Goal: Task Accomplishment & Management: Manage account settings

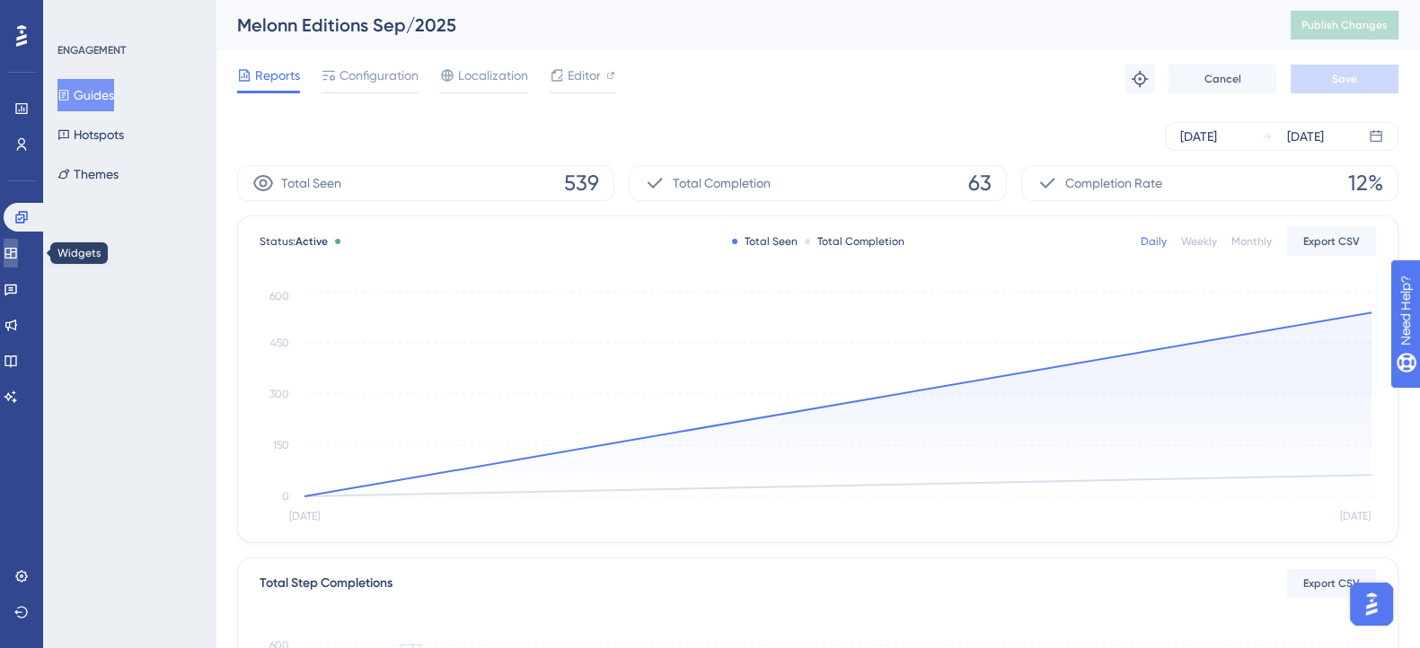
click at [18, 248] on link at bounding box center [11, 253] width 14 height 29
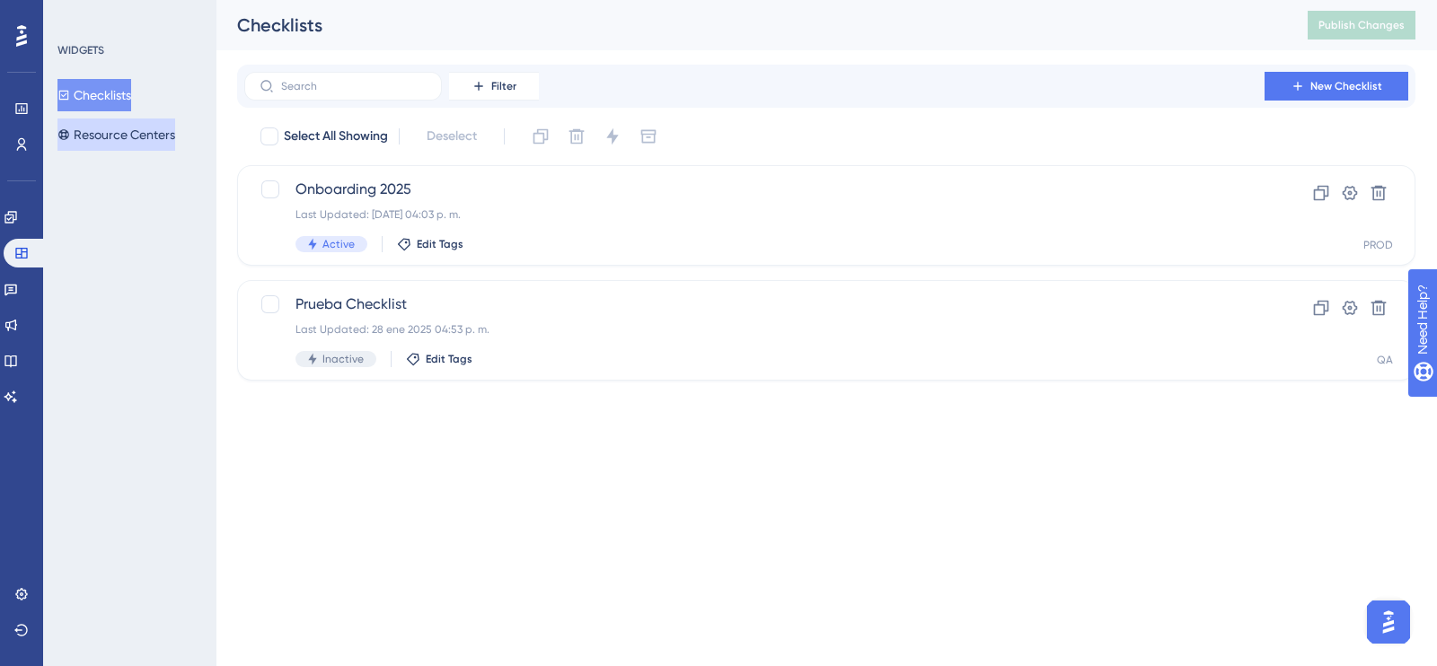
click at [134, 133] on button "Resource Centers" at bounding box center [116, 135] width 118 height 32
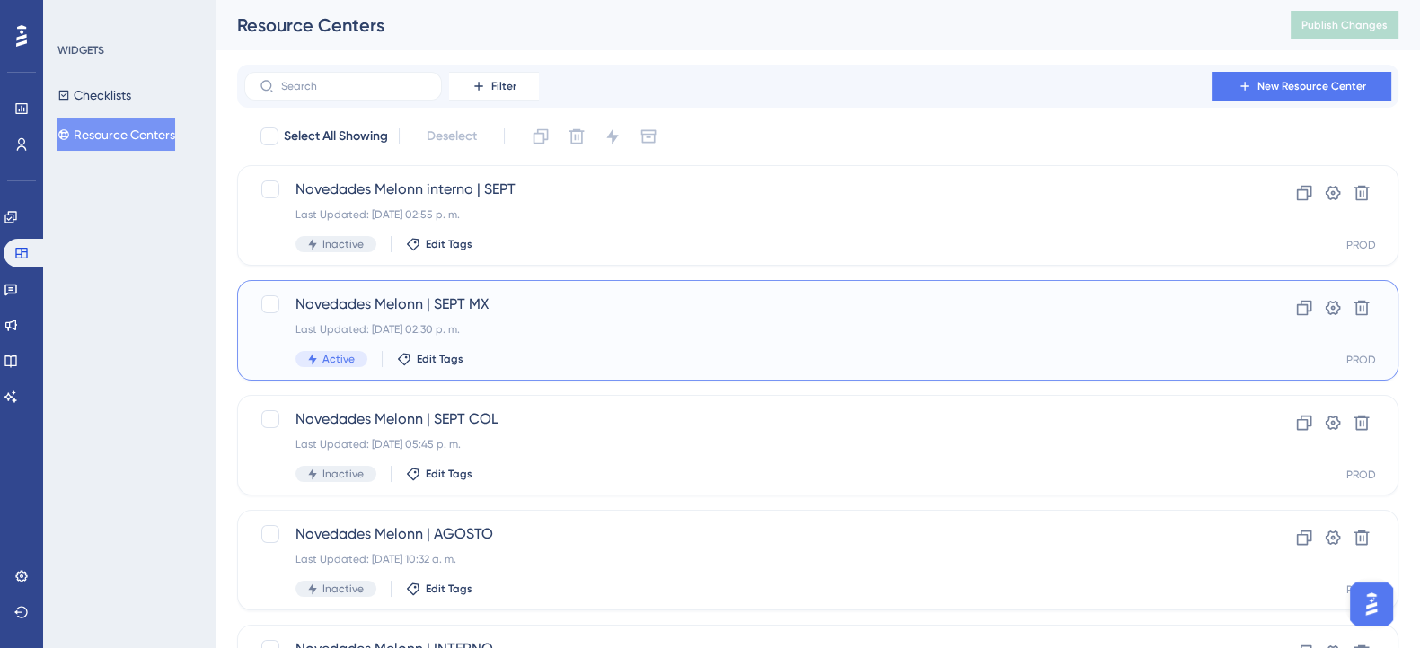
click at [626, 325] on div "Last Updated: [DATE] 02:30 p. m." at bounding box center [745, 329] width 901 height 14
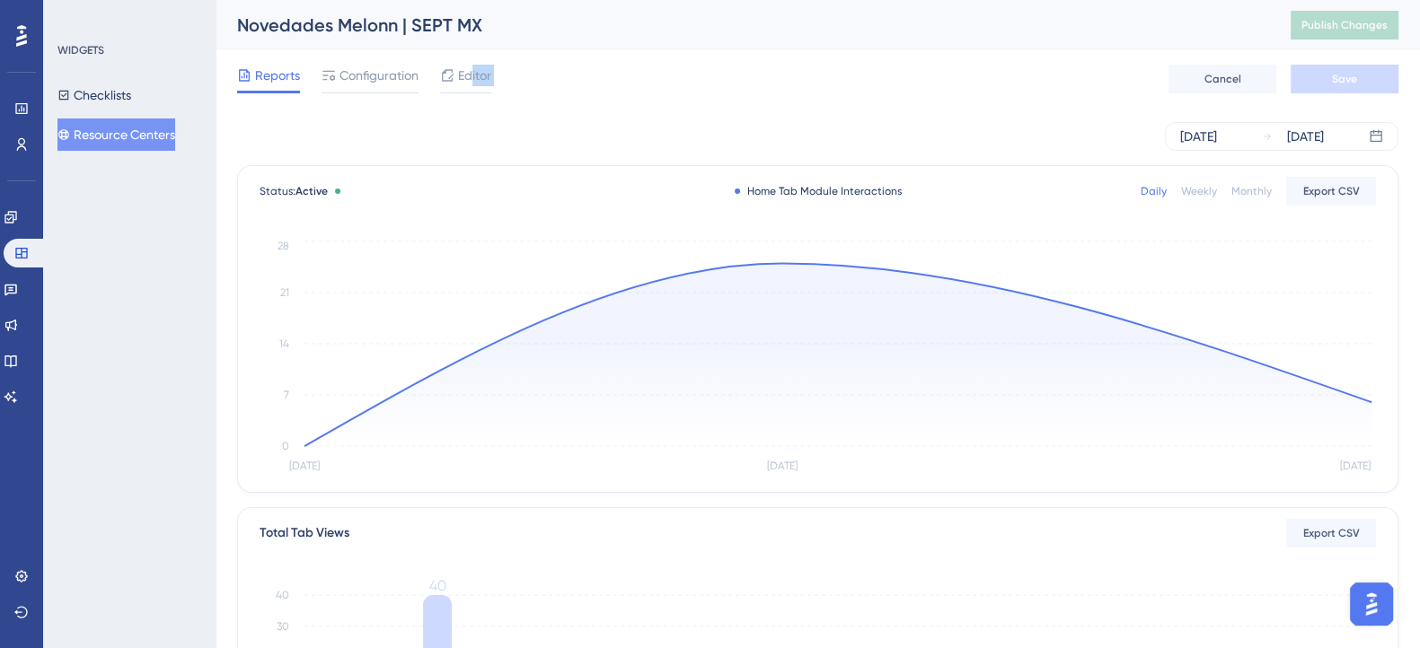
drag, startPoint x: 472, startPoint y: 80, endPoint x: 464, endPoint y: 110, distance: 30.7
click at [462, 84] on span "Editor" at bounding box center [474, 76] width 33 height 22
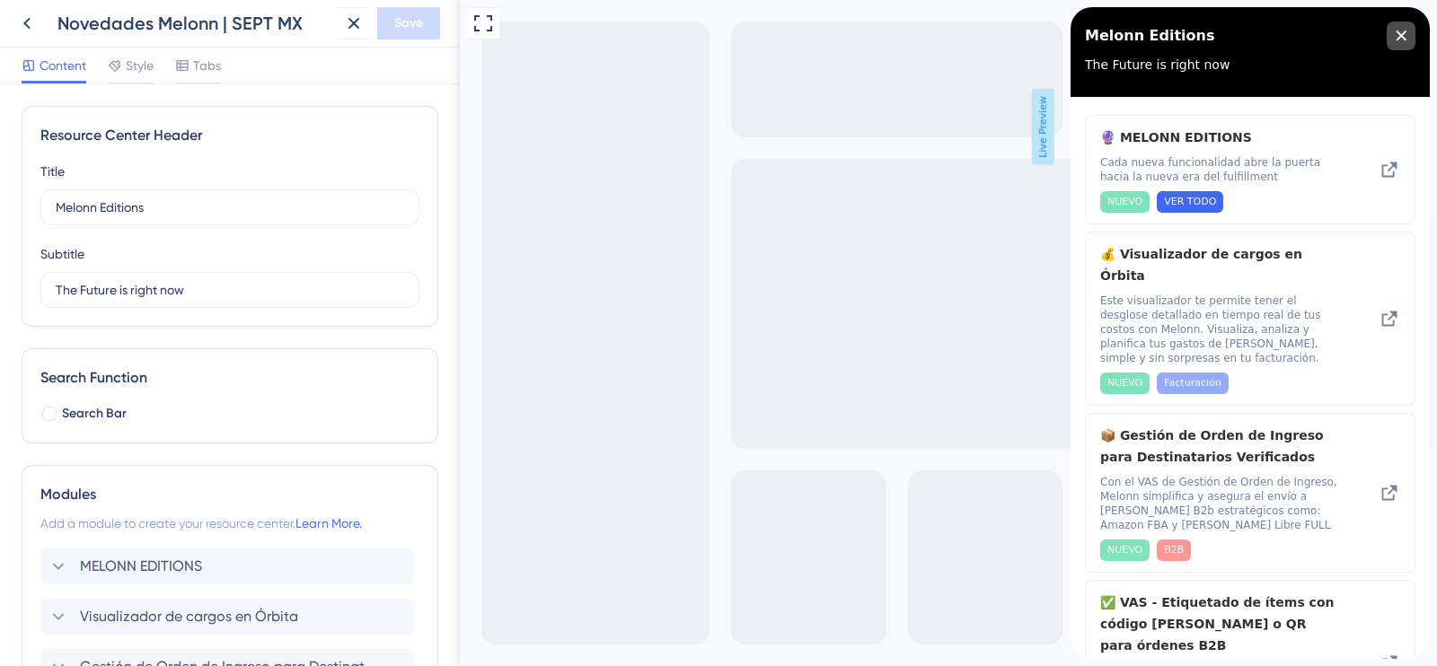
click at [1400, 32] on icon "close resource center" at bounding box center [1400, 36] width 11 height 11
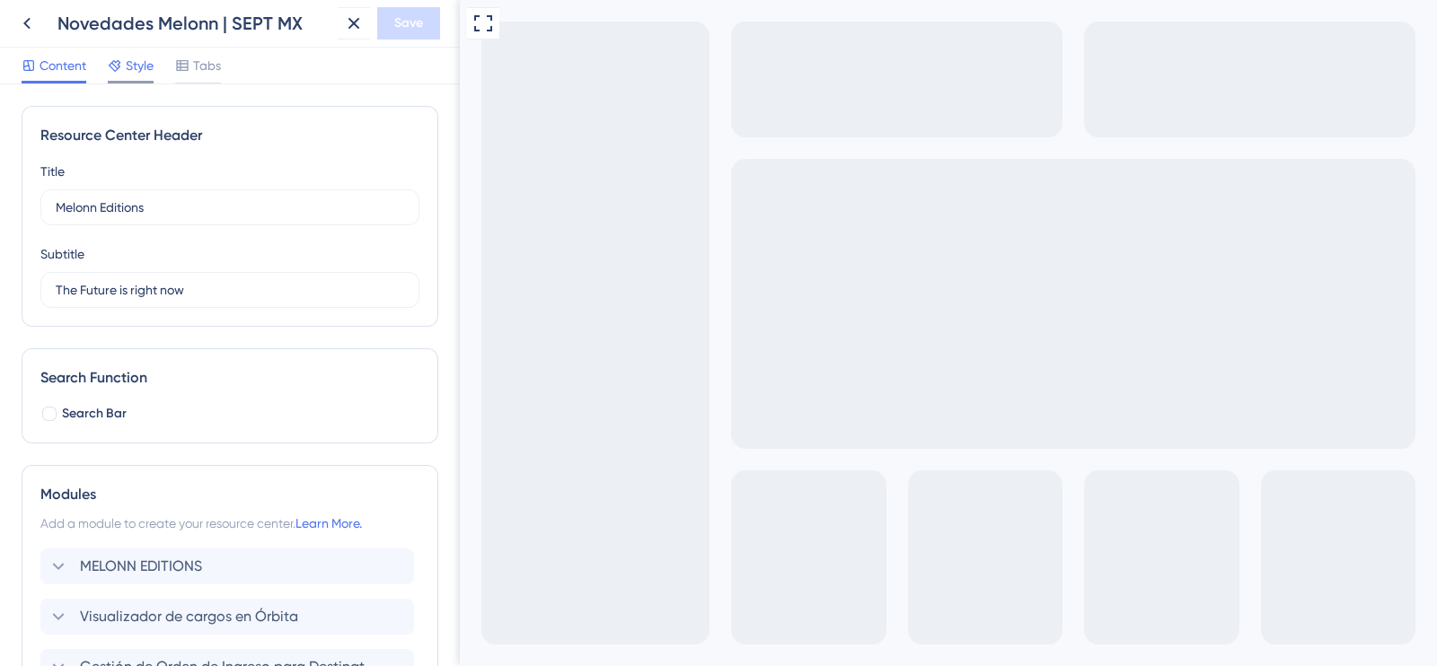
click at [133, 64] on span "Style" at bounding box center [140, 66] width 28 height 22
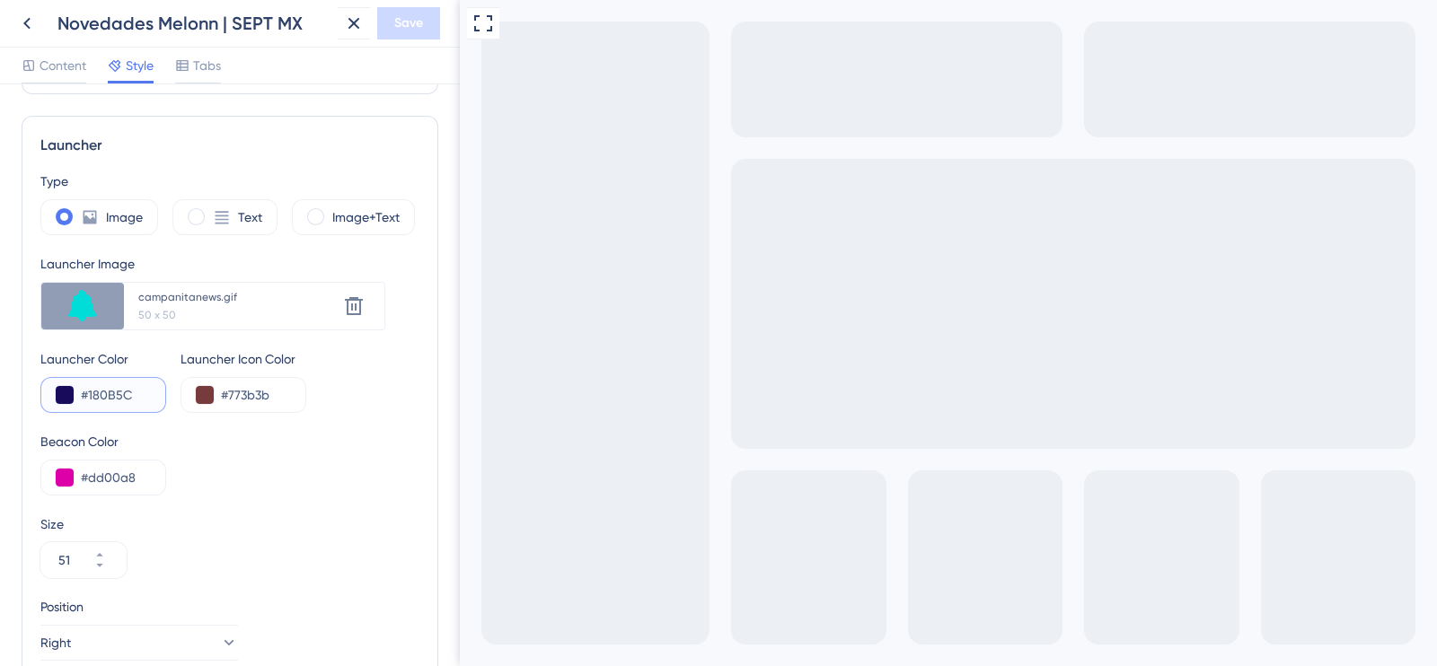
click at [64, 397] on button at bounding box center [65, 395] width 18 height 18
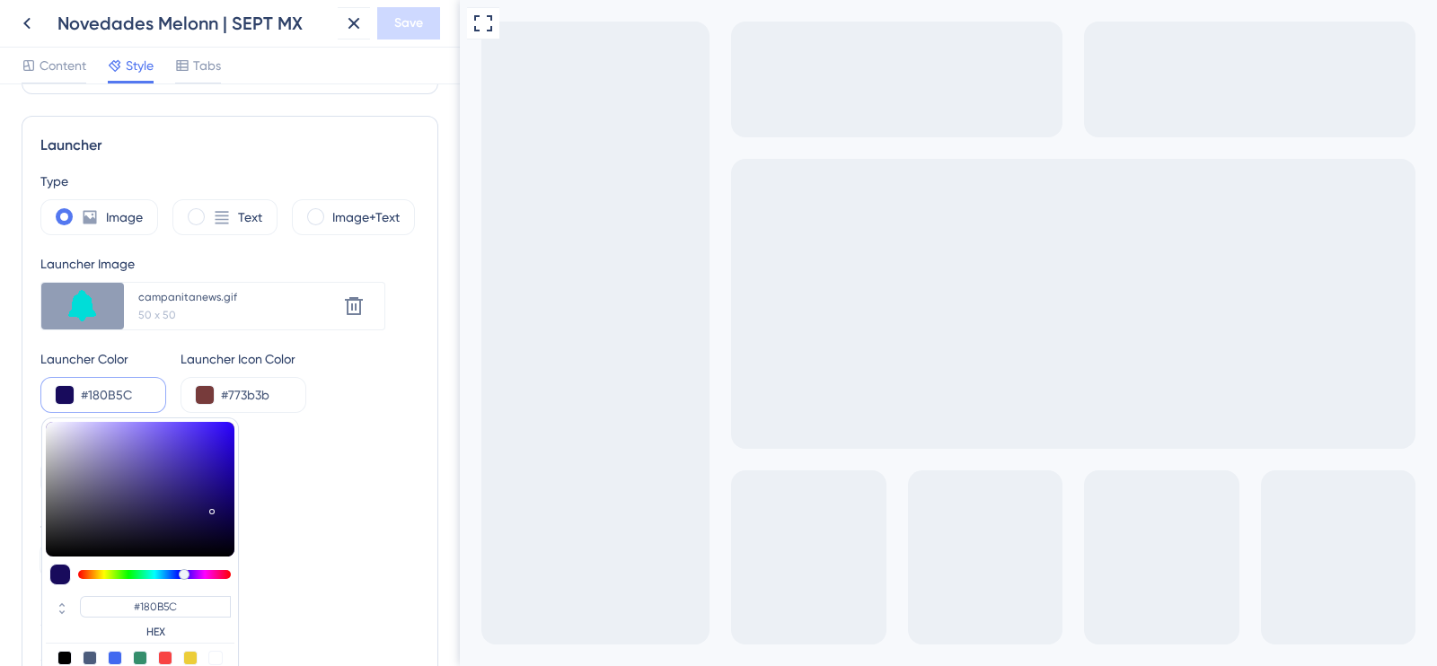
type input "#89859b"
type input "#89859B"
type input "#838091"
type input "#77767e"
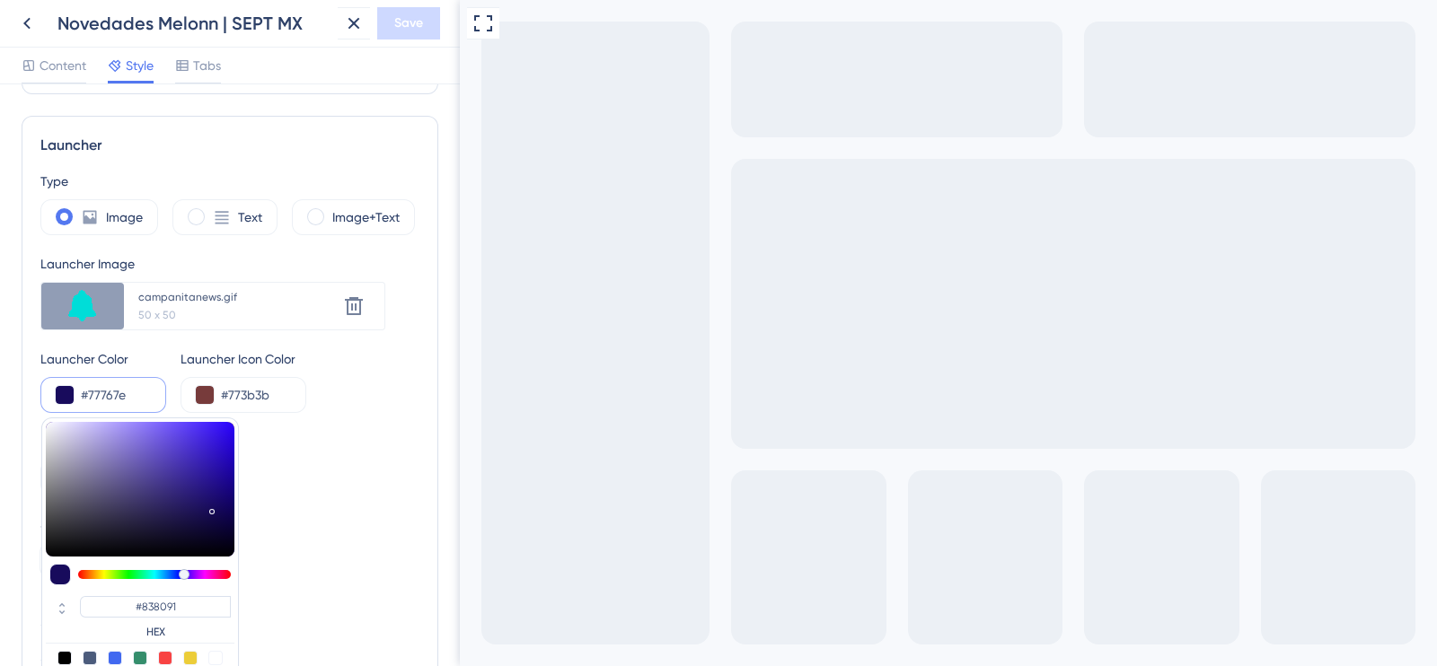
type input "#77767E"
type input "#606061"
type input "#545454"
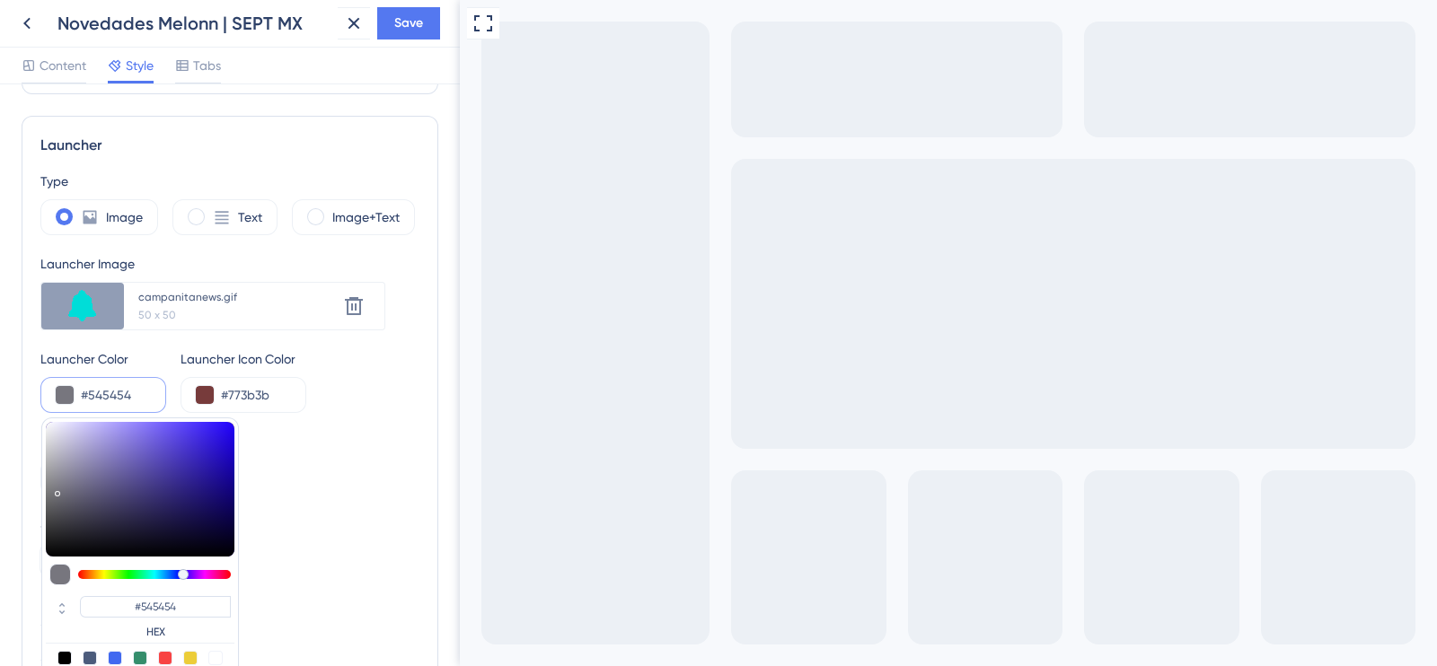
type input "#4a4a4a"
type input "#4A4A4A"
type input "#3e3e3e"
type input "#3E3E3E"
type input "#353535"
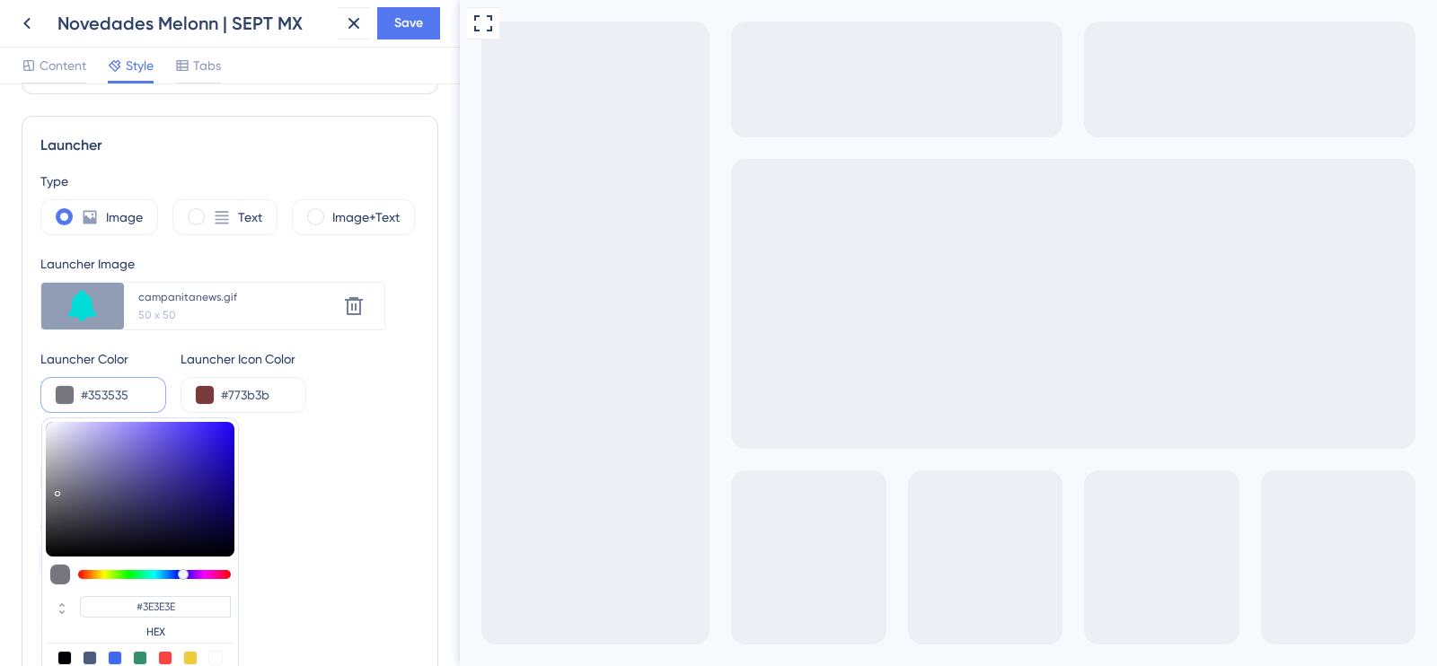
type input "#353535"
type input "#303030"
type input "#262626"
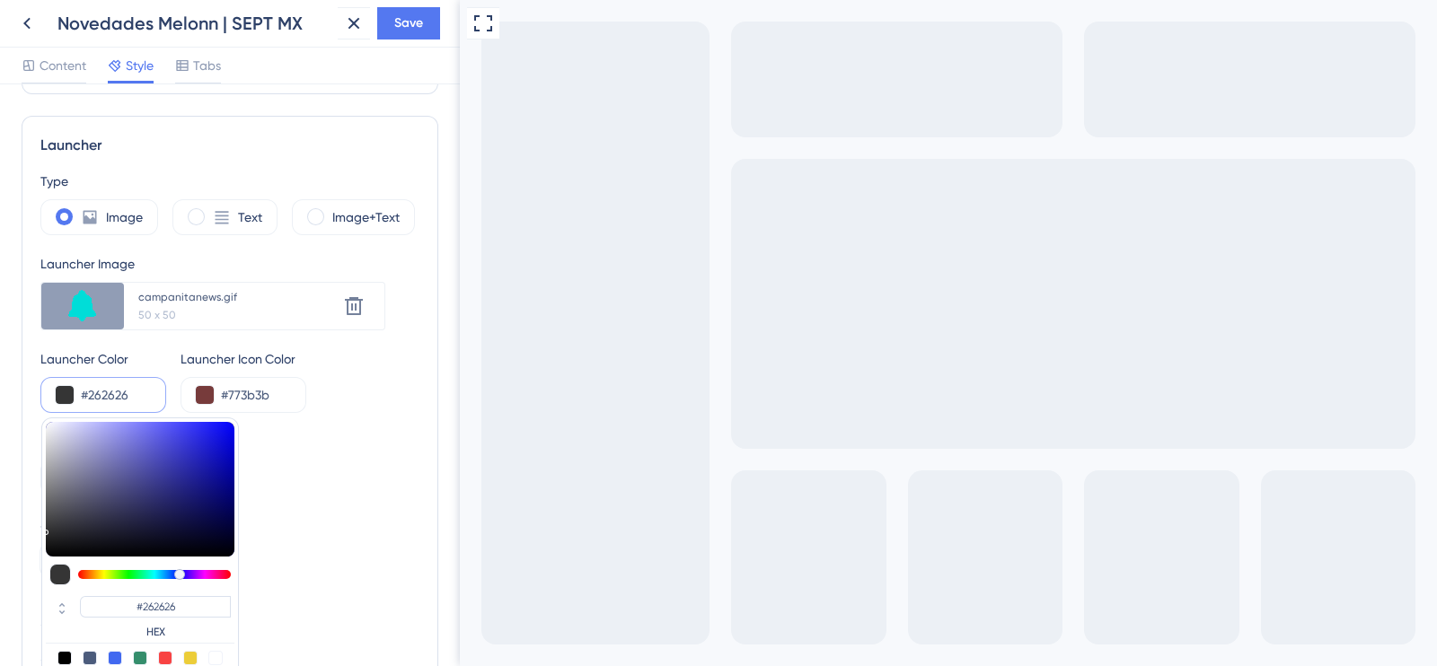
type input "#1a1a1a"
type input "#1A1A1A"
type input "#121212"
type input "#090909"
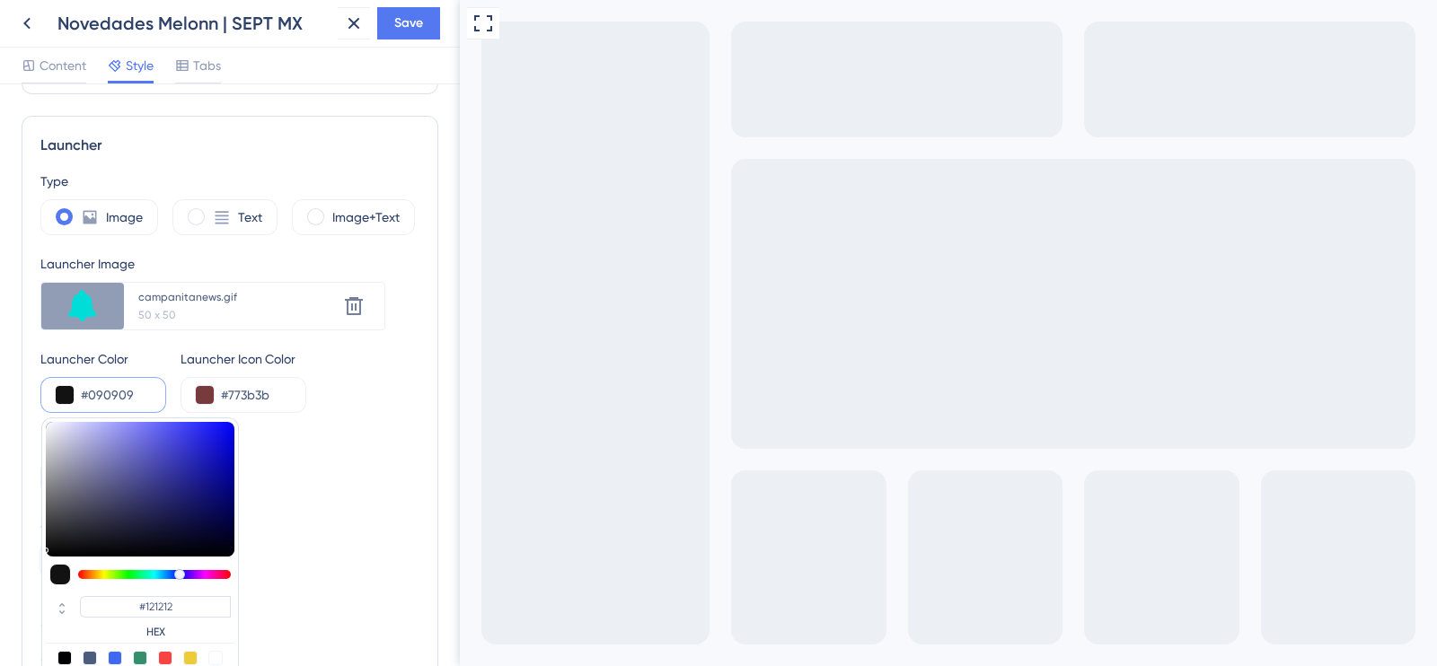
type input "#090909"
type input "#000000"
drag, startPoint x: 72, startPoint y: 474, endPoint x: 29, endPoint y: 579, distance: 113.5
click at [29, 579] on div "Launcher Type Image Text Image+Text Launcher Image Upload new image campanitane…" at bounding box center [230, 439] width 417 height 646
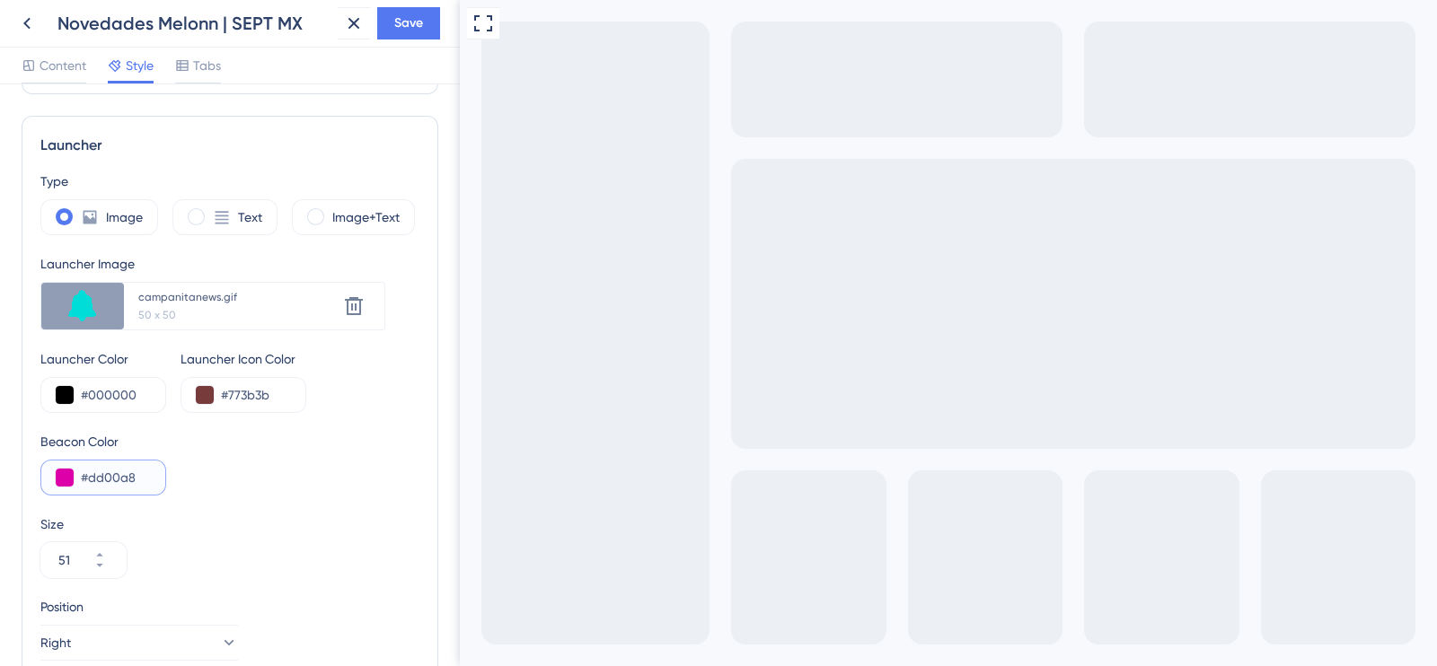
click at [60, 482] on button at bounding box center [65, 478] width 18 height 18
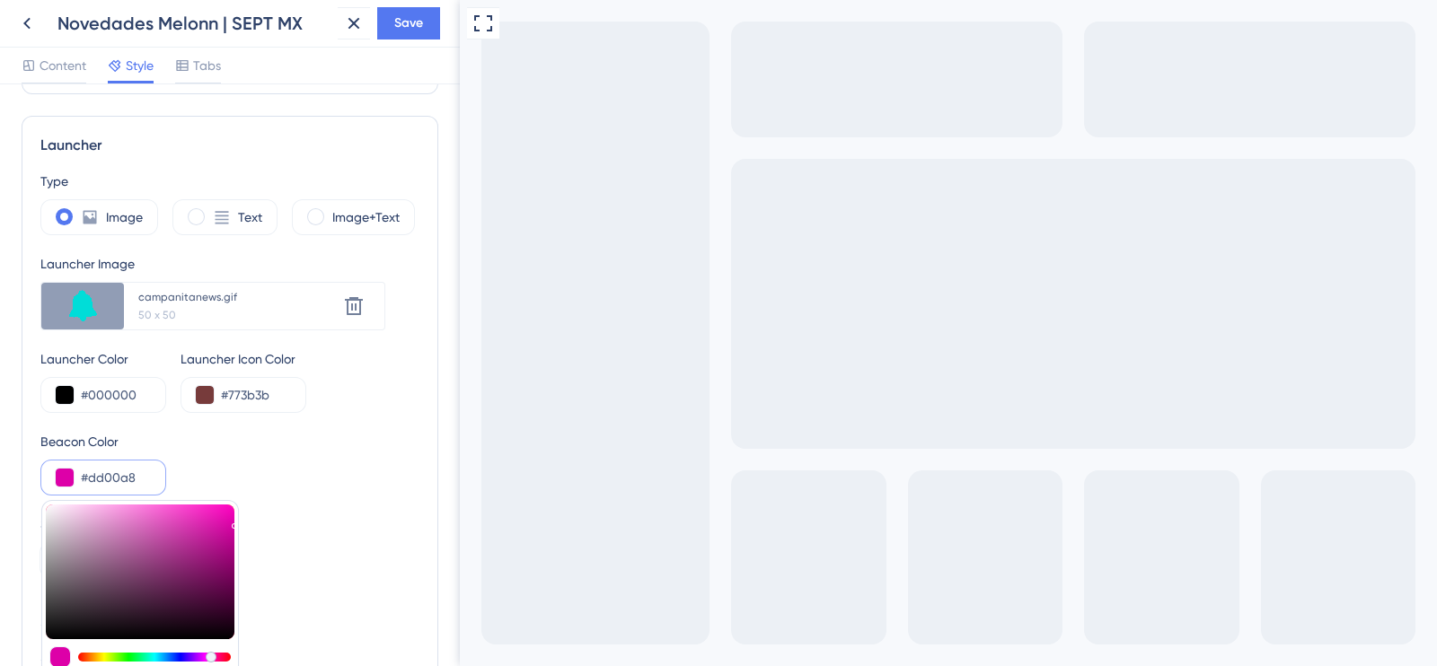
type input "#cc00dd"
type input "#CC00DD"
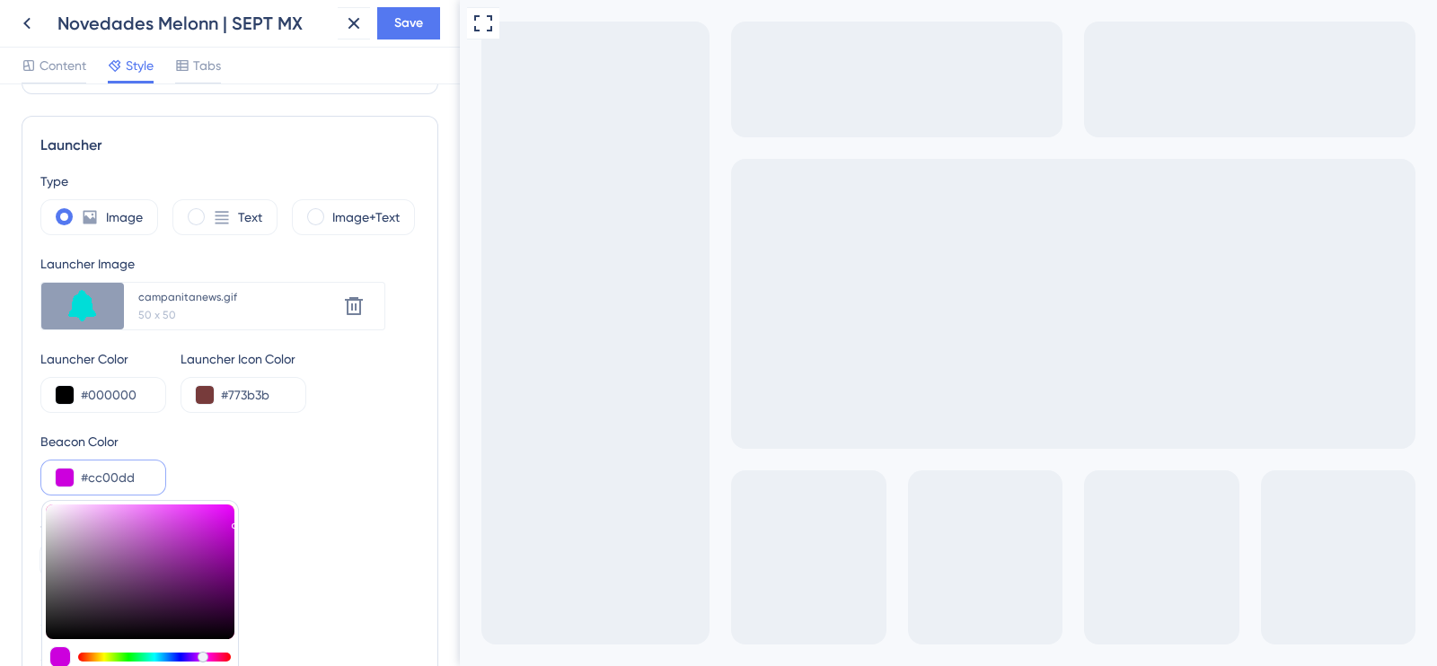
type input "#d400dd"
type input "#D400DD"
type input "#dc00dd"
type input "#DC00DD"
type input "#dd00cf"
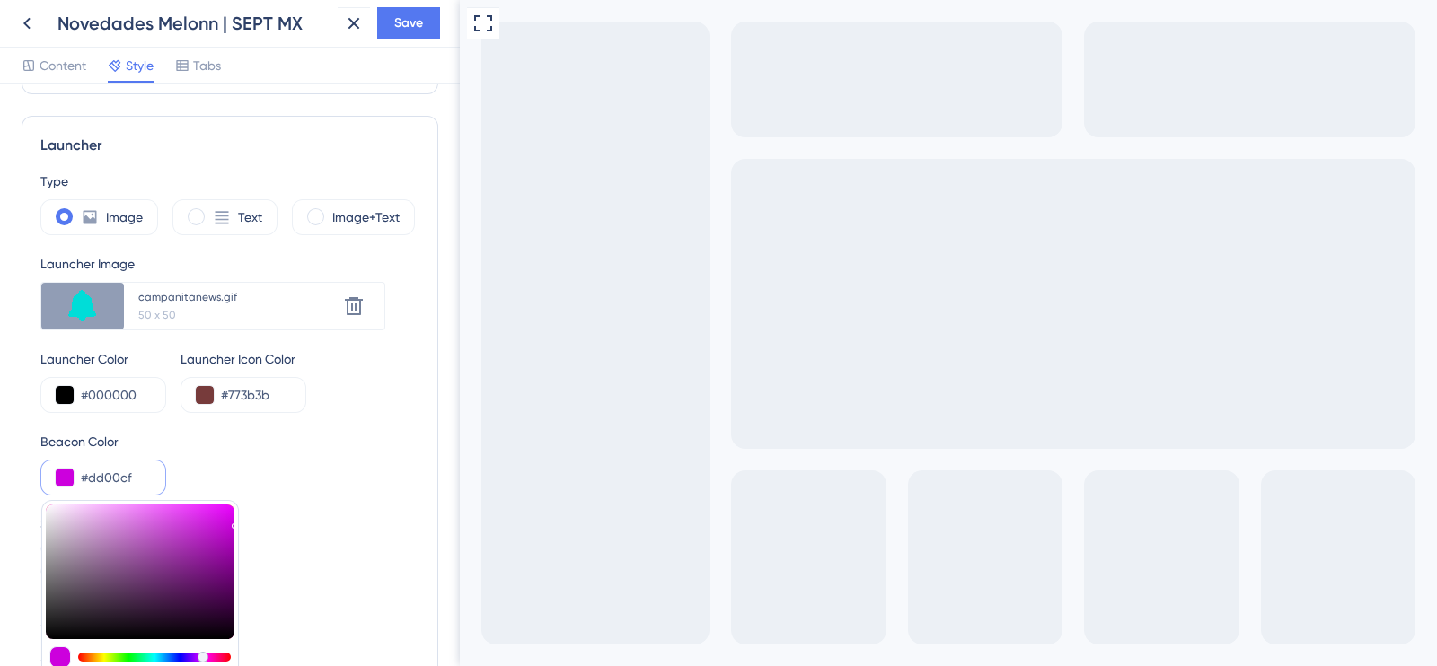
type input "#DD00CF"
type input "#dc00dd"
type input "#DD00D6"
type input "#d400dd"
type input "#D400DD"
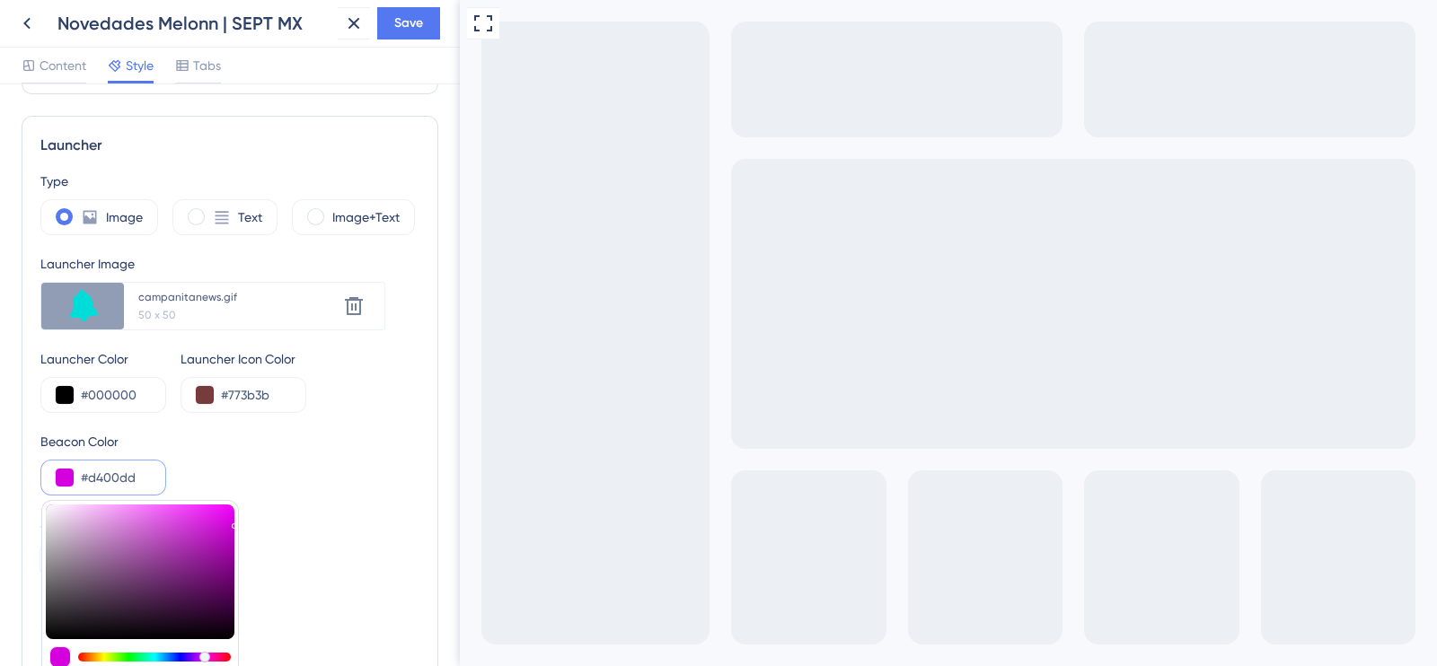
type input "#cc00dd"
type input "#CC00DD"
type input "#c400dd"
type input "#C400DD"
type input "#cc00dd"
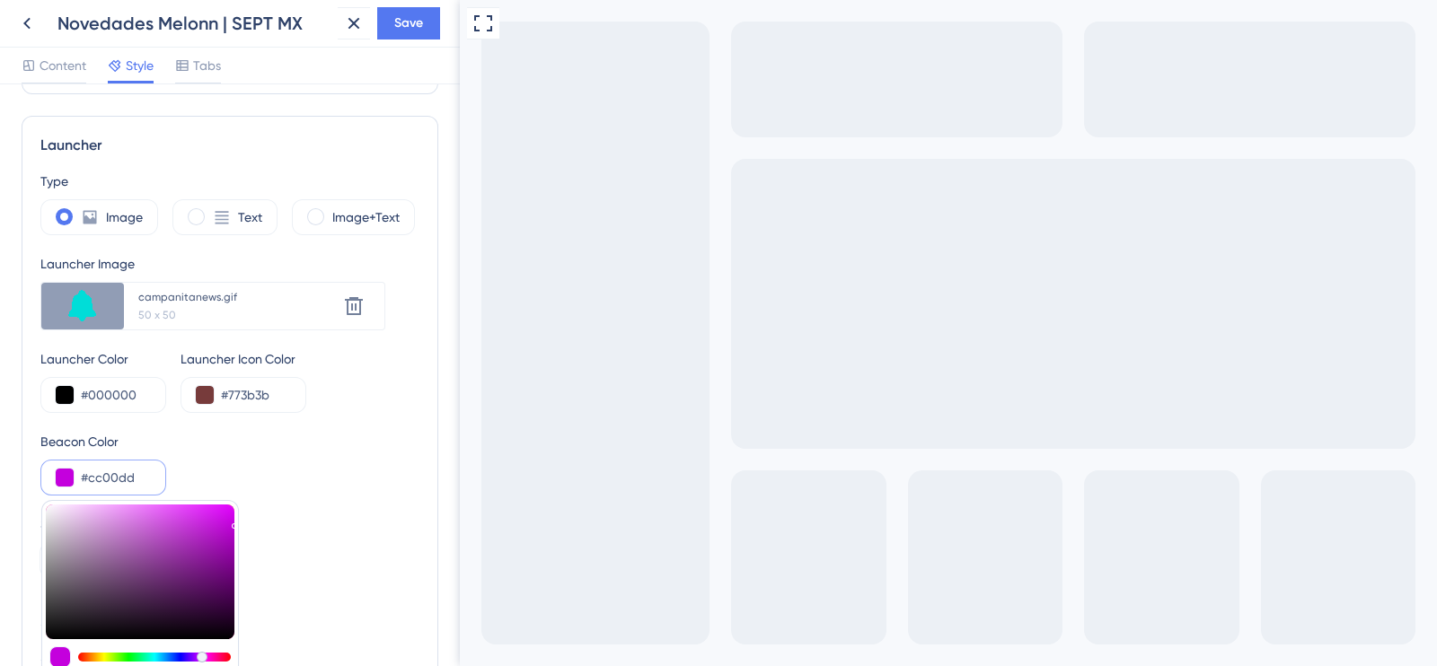
type input "#CC00DD"
type input "#d400dd"
type input "#D400DD"
click at [204, 647] on div at bounding box center [154, 657] width 153 height 9
click at [359, 442] on div "Beacon Color" at bounding box center [229, 442] width 379 height 22
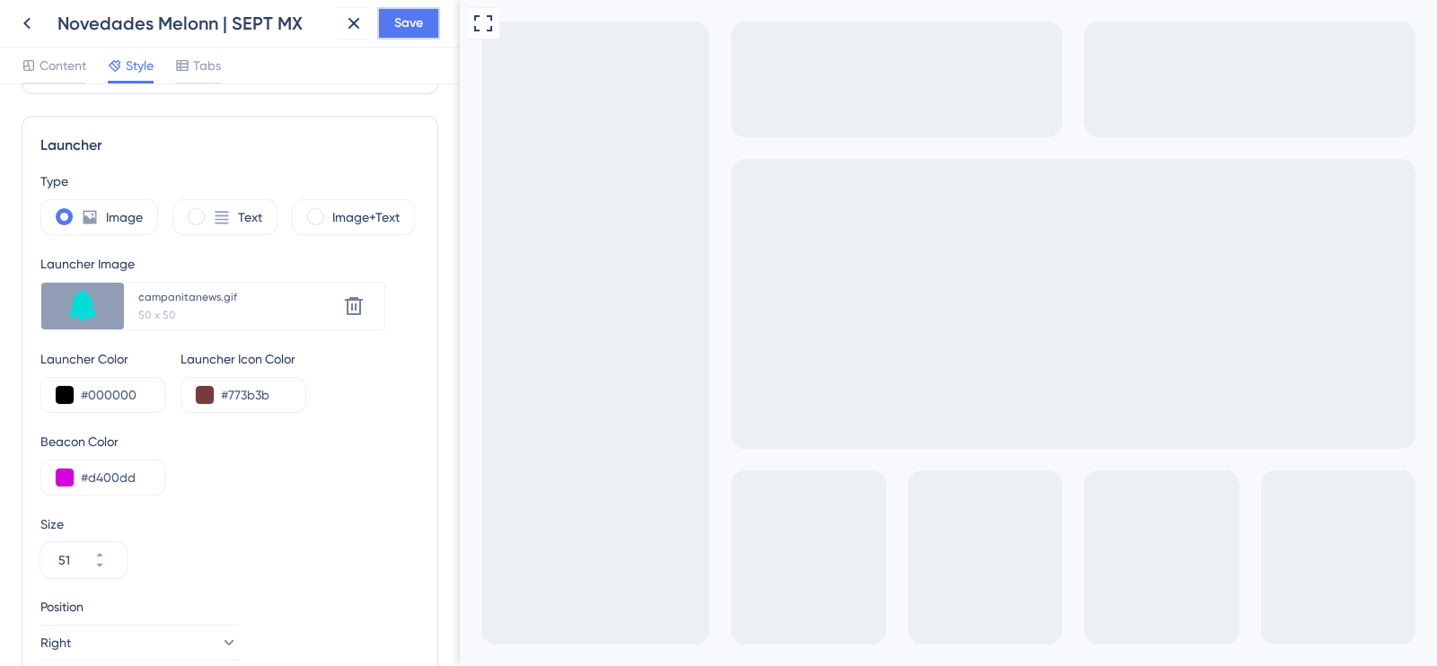
click at [391, 22] on button "Save" at bounding box center [408, 23] width 63 height 32
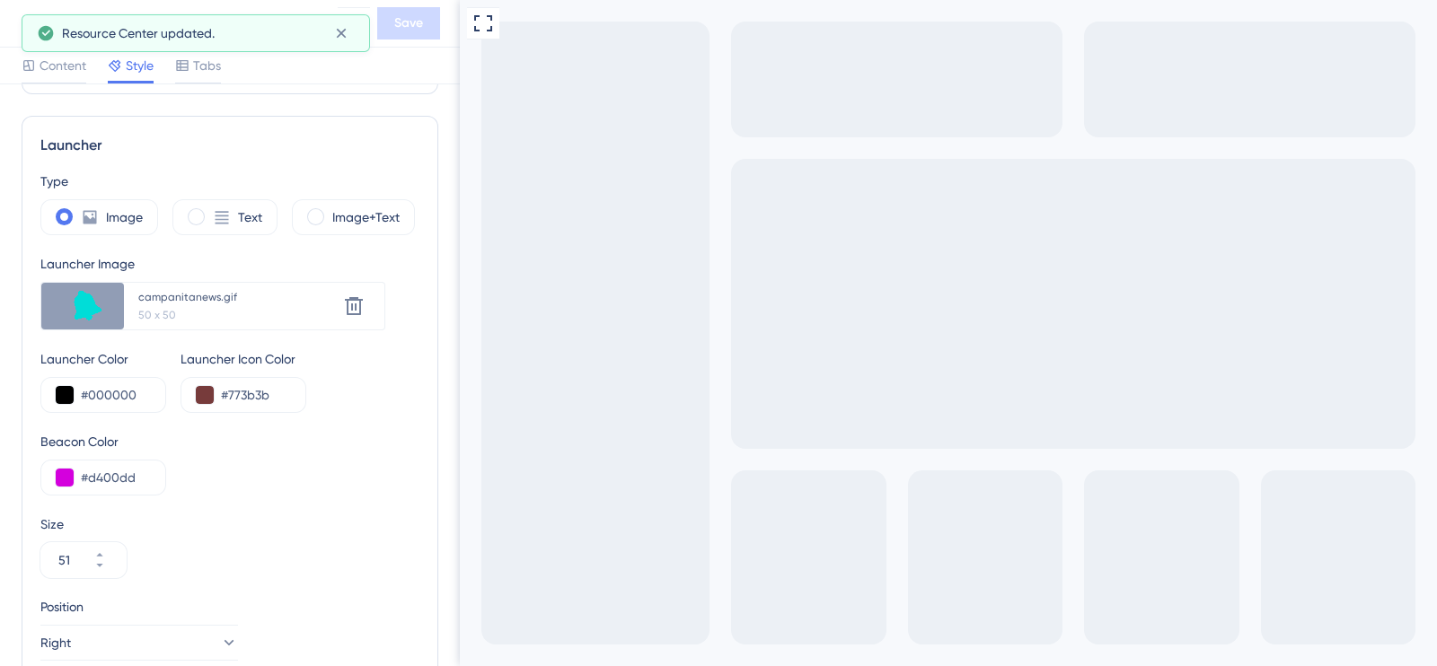
click at [20, 13] on icon at bounding box center [27, 24] width 22 height 22
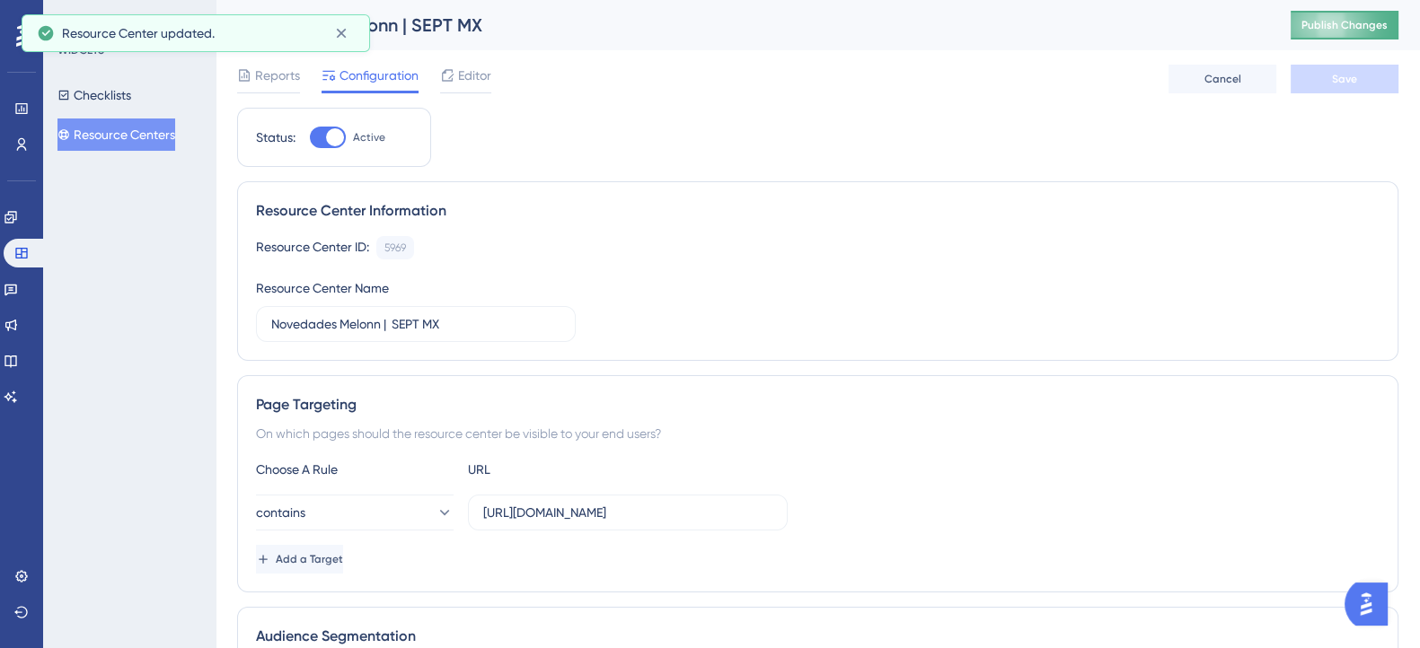
click at [1334, 22] on span "Publish Changes" at bounding box center [1344, 25] width 86 height 14
